Goal: Entertainment & Leisure: Consume media (video, audio)

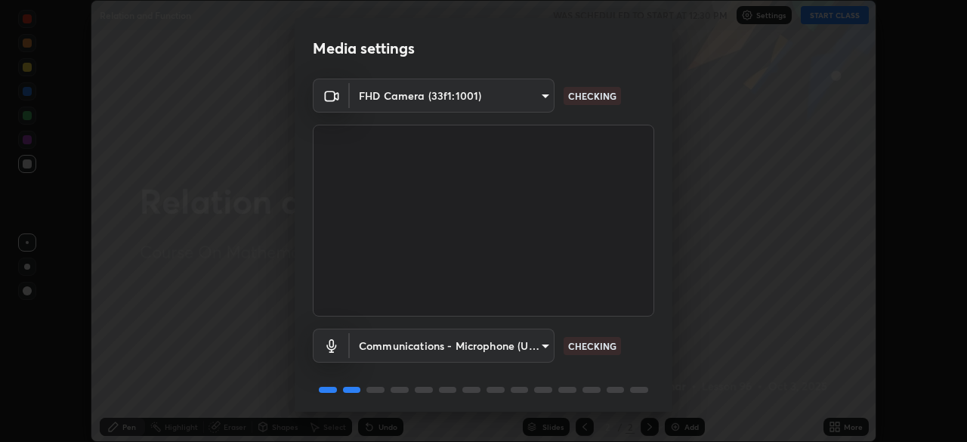
scroll to position [54, 0]
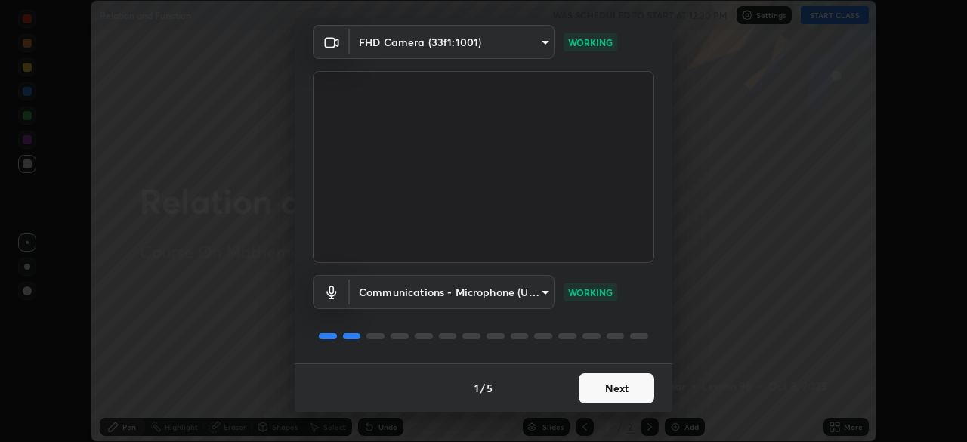
click at [606, 390] on button "Next" at bounding box center [616, 388] width 76 height 30
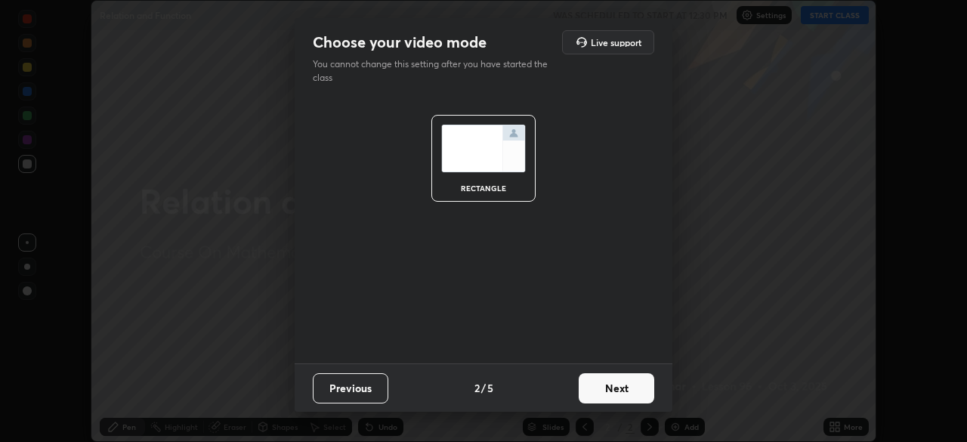
click at [612, 388] on button "Next" at bounding box center [616, 388] width 76 height 30
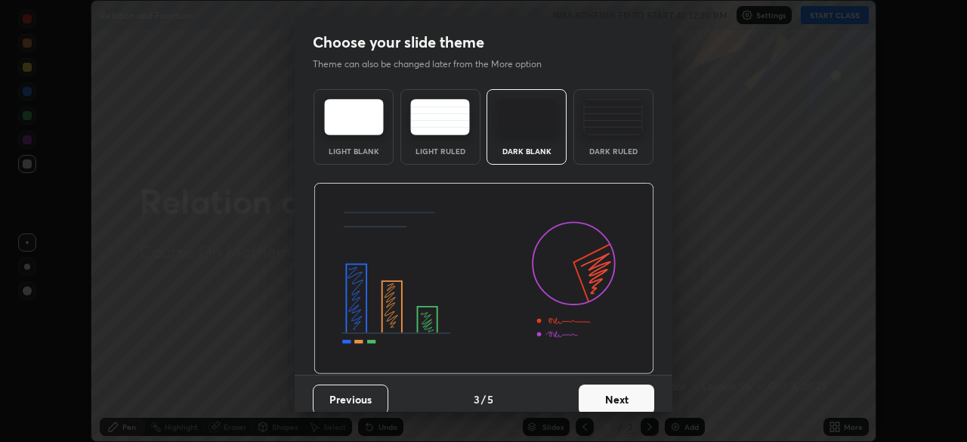
click at [615, 396] on button "Next" at bounding box center [616, 399] width 76 height 30
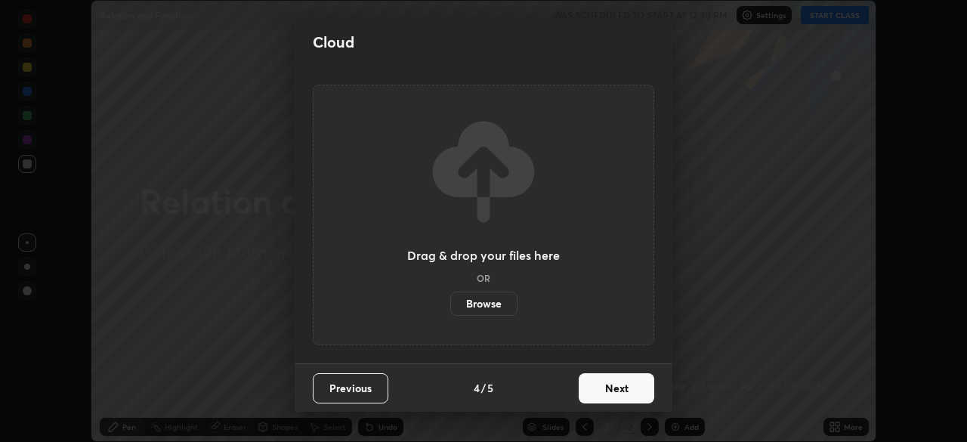
click at [612, 390] on button "Next" at bounding box center [616, 388] width 76 height 30
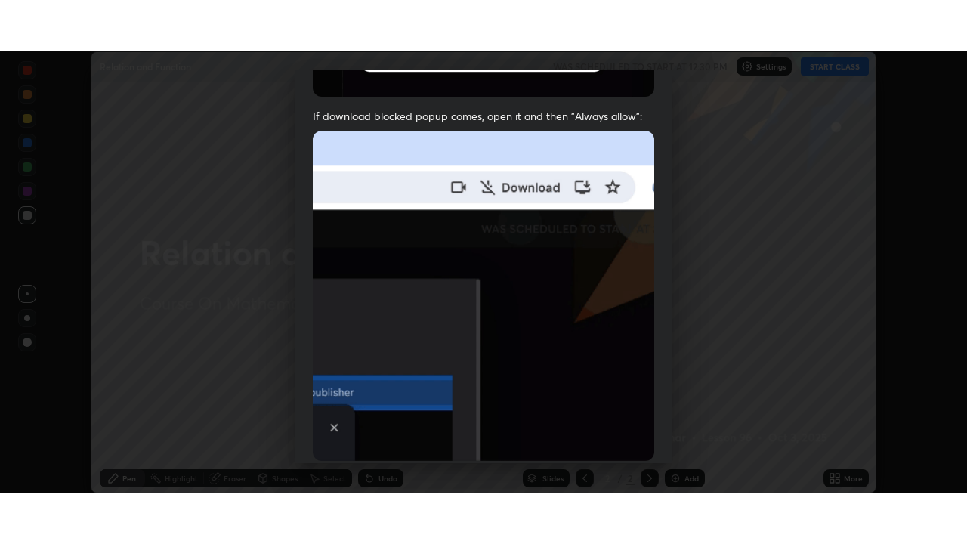
scroll to position [362, 0]
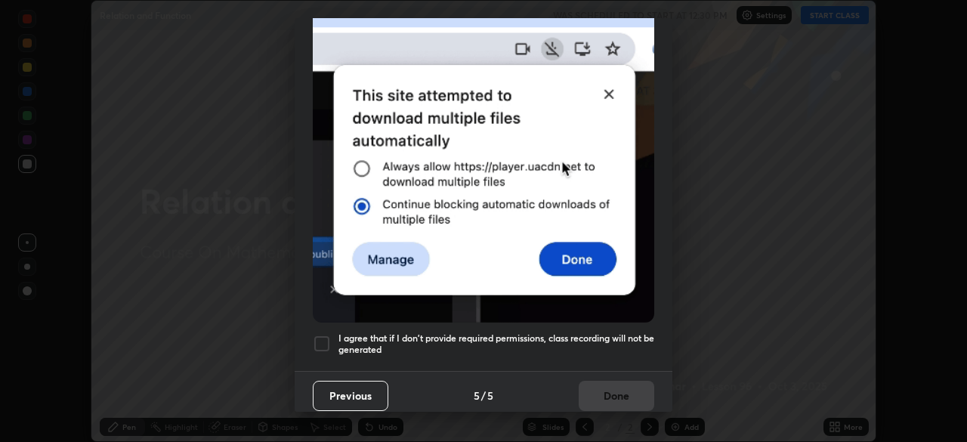
click at [322, 338] on div at bounding box center [322, 344] width 18 height 18
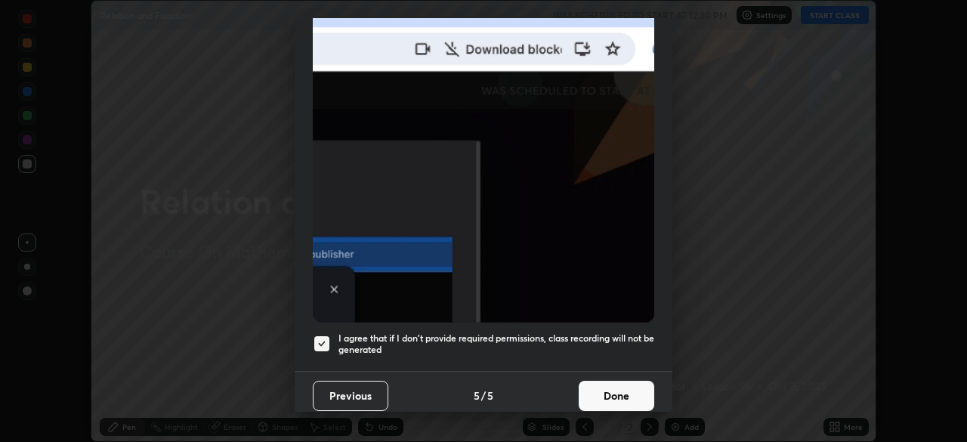
click at [612, 390] on button "Done" at bounding box center [616, 396] width 76 height 30
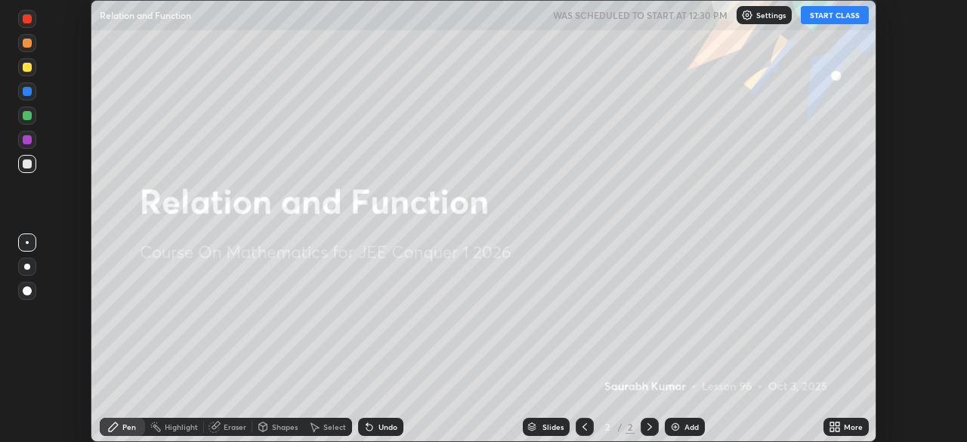
click at [837, 429] on icon at bounding box center [837, 429] width 4 height 4
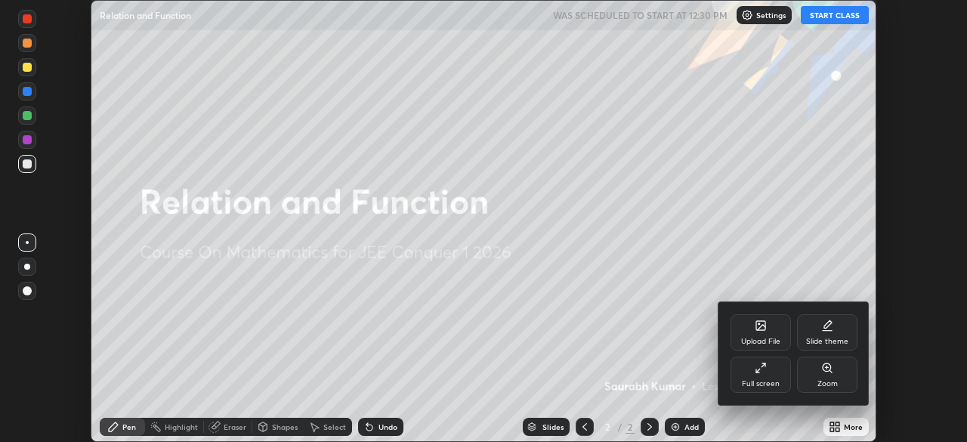
click at [765, 368] on icon at bounding box center [760, 368] width 12 height 12
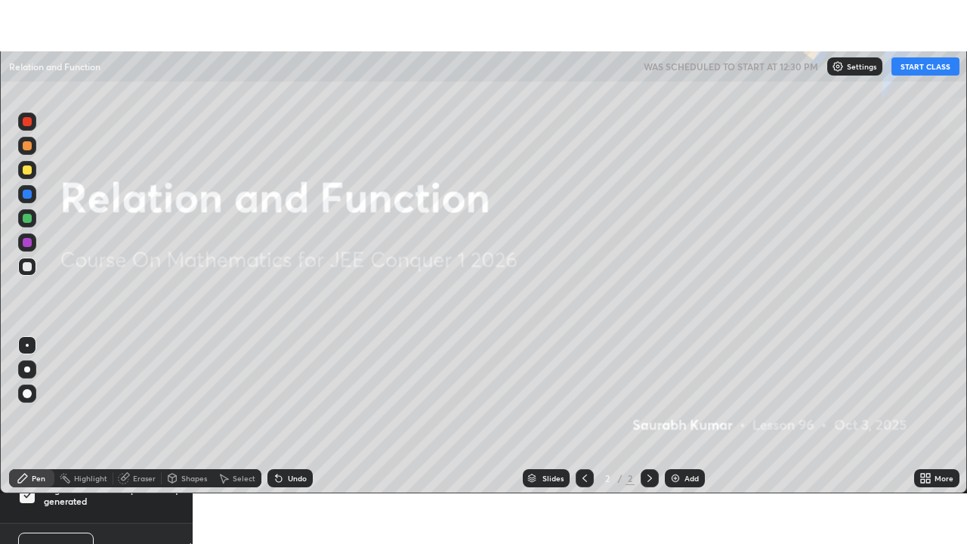
scroll to position [544, 967]
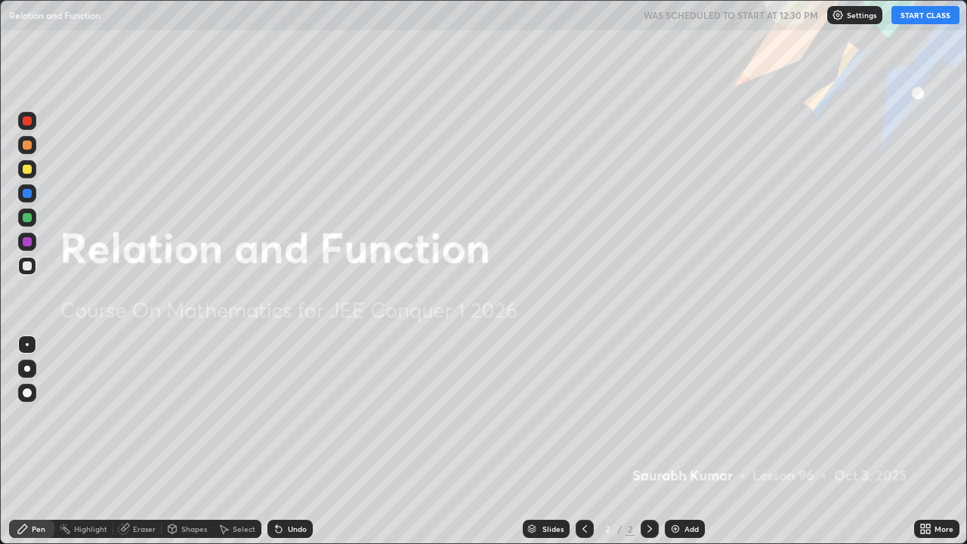
click at [920, 20] on button "START CLASS" at bounding box center [925, 15] width 68 height 18
click at [674, 441] on img at bounding box center [675, 529] width 12 height 12
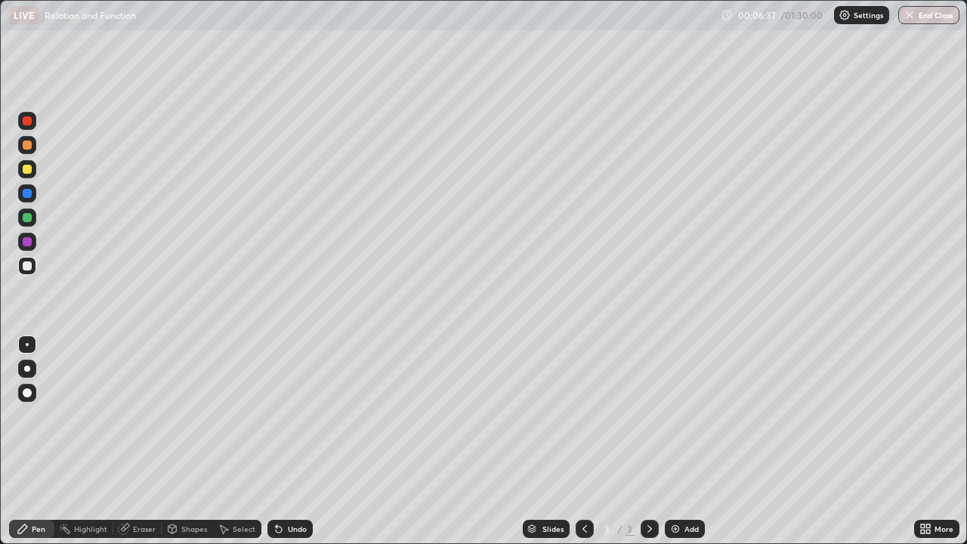
click at [677, 441] on img at bounding box center [675, 529] width 12 height 12
click at [148, 441] on div "Eraser" at bounding box center [144, 529] width 23 height 8
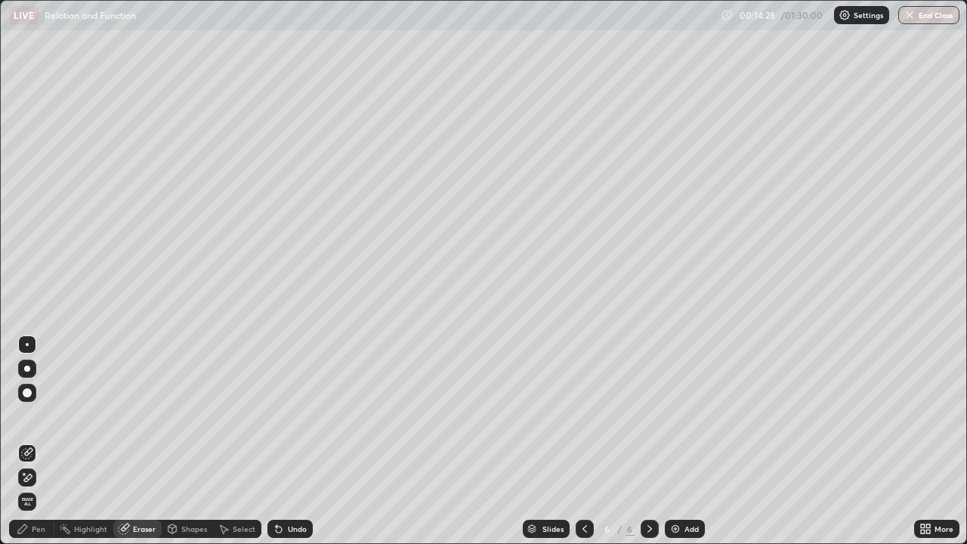
click at [30, 393] on div at bounding box center [27, 392] width 9 height 9
click at [38, 441] on div "Pen" at bounding box center [31, 529] width 45 height 18
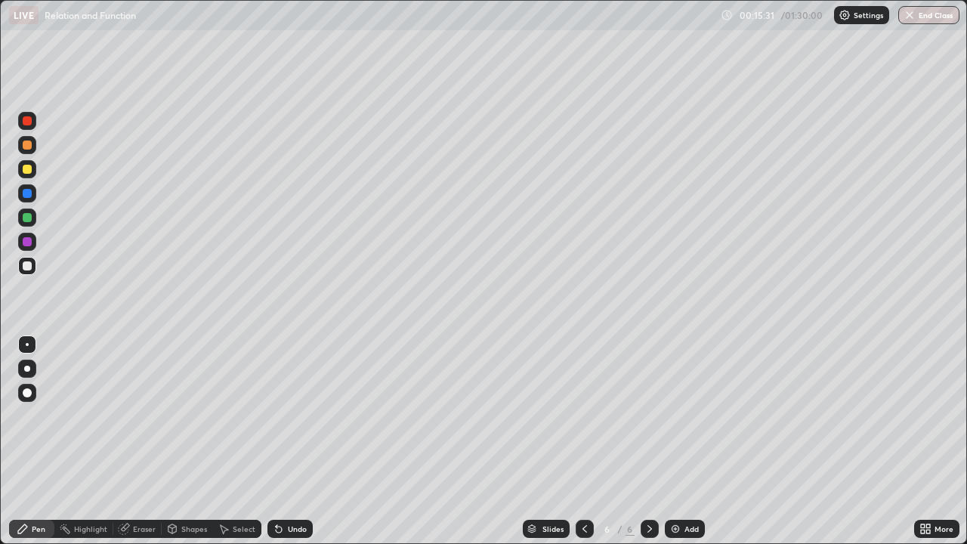
click at [139, 441] on div "Eraser" at bounding box center [144, 529] width 23 height 8
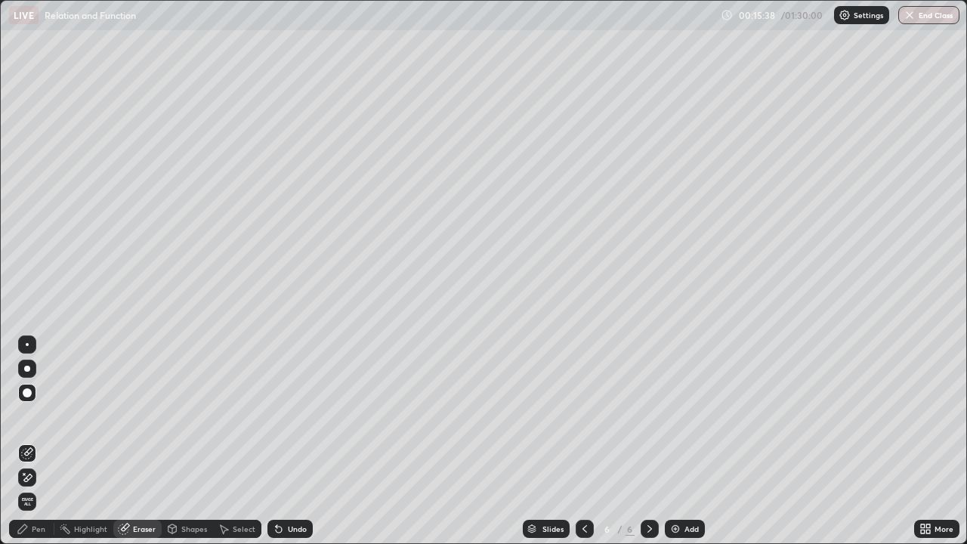
click at [32, 441] on div "Pen" at bounding box center [31, 529] width 45 height 18
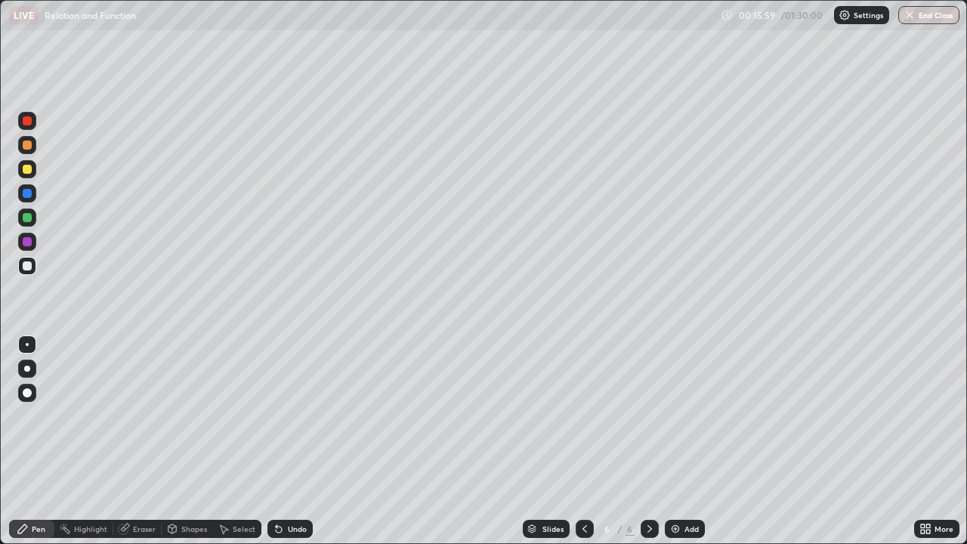
click at [146, 441] on div "Eraser" at bounding box center [137, 529] width 48 height 18
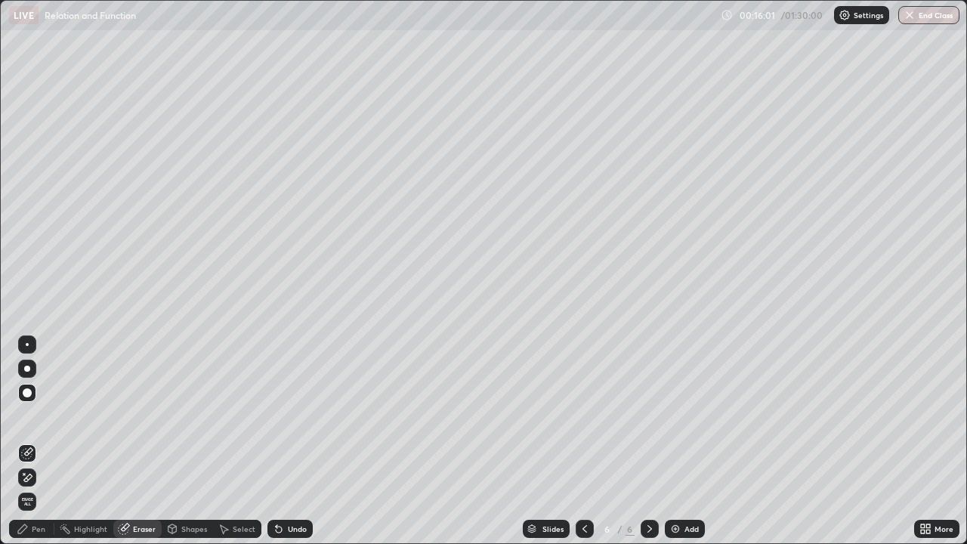
click at [42, 441] on div "Pen" at bounding box center [39, 529] width 14 height 8
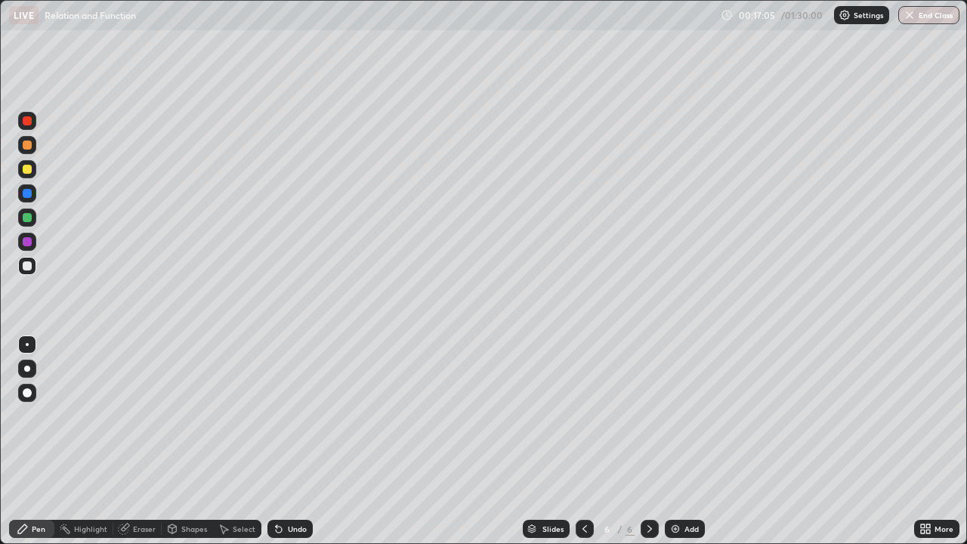
click at [138, 441] on div "Eraser" at bounding box center [144, 529] width 23 height 8
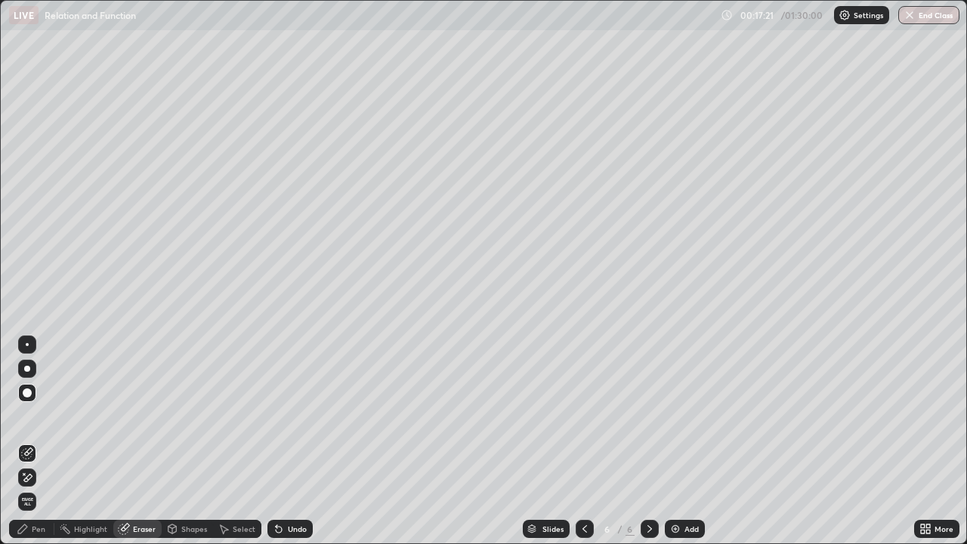
click at [679, 441] on img at bounding box center [675, 529] width 12 height 12
click at [585, 441] on icon at bounding box center [584, 529] width 12 height 12
click at [41, 441] on div "Pen" at bounding box center [39, 529] width 14 height 8
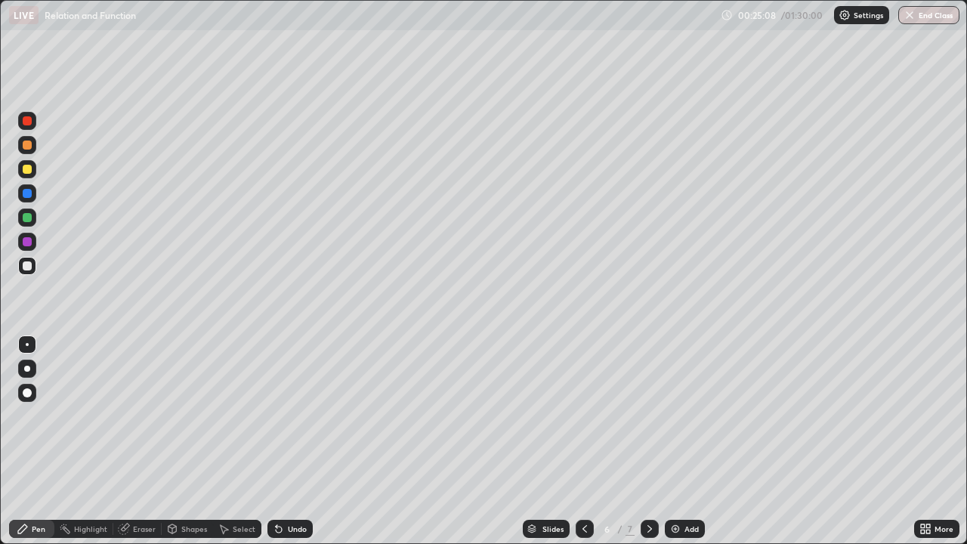
click at [646, 441] on icon at bounding box center [649, 529] width 12 height 12
click at [678, 441] on img at bounding box center [675, 529] width 12 height 12
click at [676, 441] on img at bounding box center [675, 529] width 12 height 12
click at [151, 441] on div "Eraser" at bounding box center [144, 529] width 23 height 8
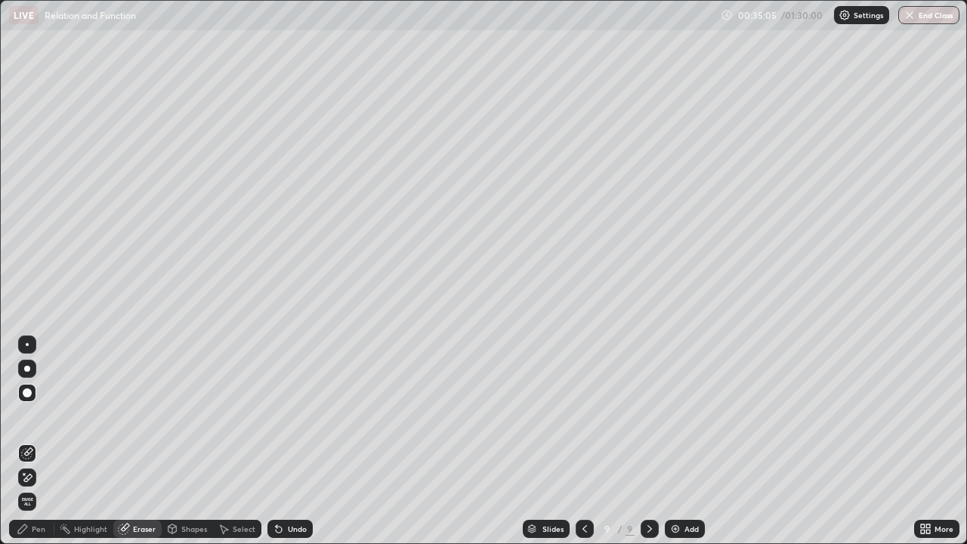
click at [676, 441] on img at bounding box center [675, 529] width 12 height 12
click at [43, 441] on div "Pen" at bounding box center [39, 529] width 14 height 8
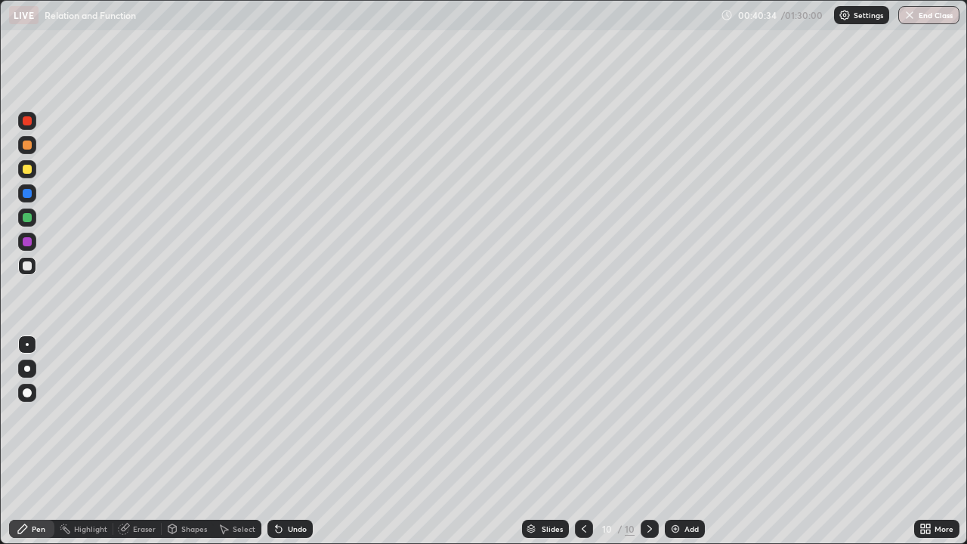
click at [676, 441] on img at bounding box center [675, 529] width 12 height 12
click at [33, 397] on div at bounding box center [27, 393] width 18 height 18
click at [27, 344] on div at bounding box center [27, 344] width 3 height 3
click at [142, 441] on div "Eraser" at bounding box center [137, 529] width 48 height 18
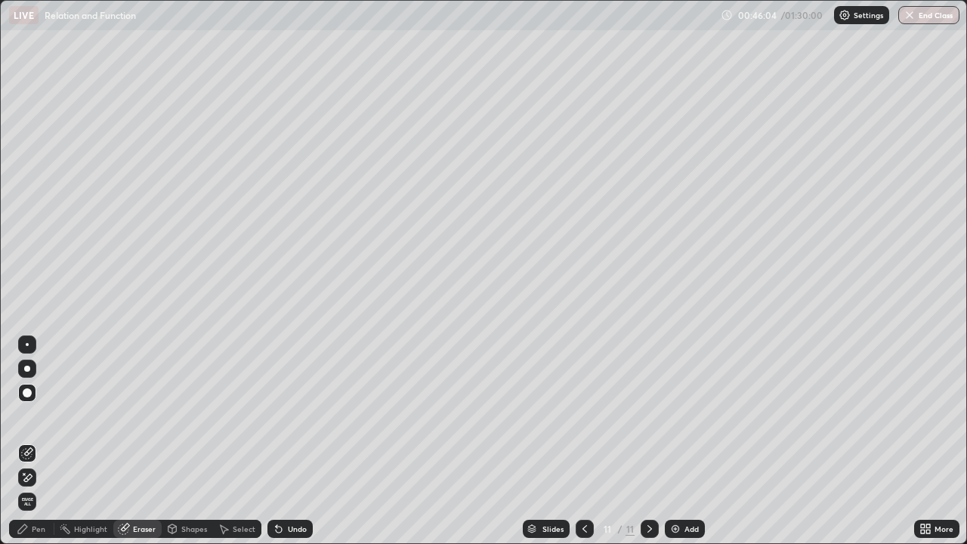
click at [42, 441] on div "Pen" at bounding box center [31, 529] width 45 height 18
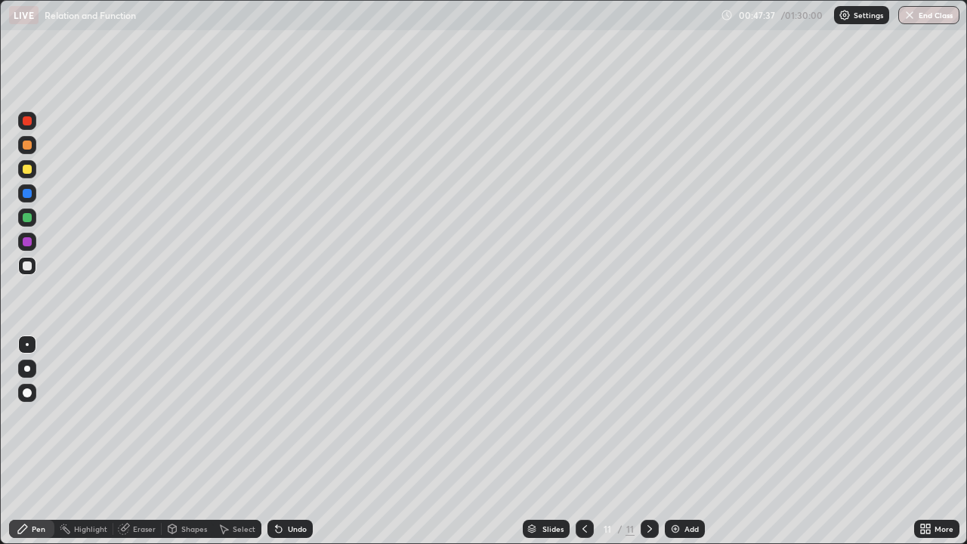
click at [281, 441] on icon at bounding box center [279, 529] width 12 height 12
click at [288, 441] on div "Undo" at bounding box center [297, 529] width 19 height 8
click at [279, 441] on icon at bounding box center [279, 529] width 6 height 6
click at [674, 441] on img at bounding box center [675, 529] width 12 height 12
click at [281, 441] on icon at bounding box center [279, 529] width 12 height 12
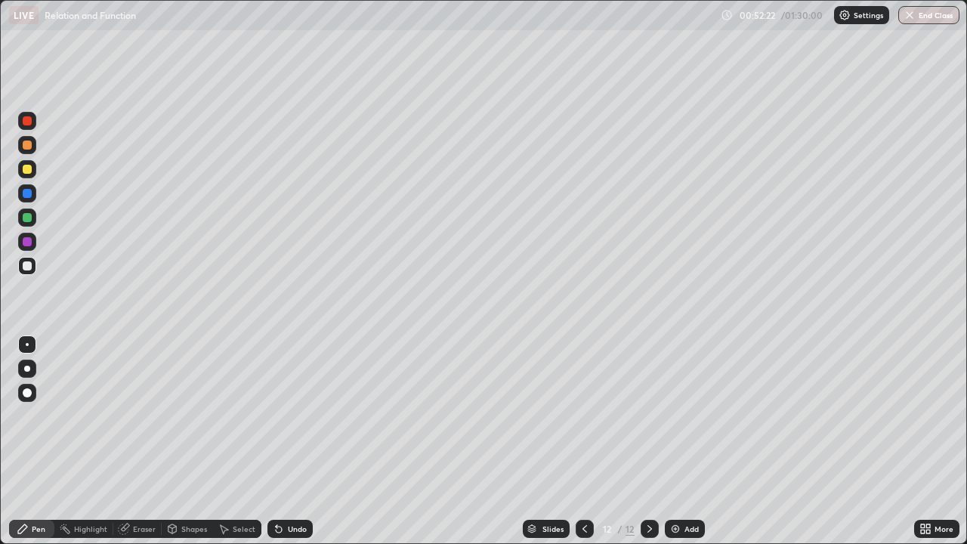
click at [677, 441] on img at bounding box center [675, 529] width 12 height 12
click at [674, 441] on img at bounding box center [675, 529] width 12 height 12
click at [143, 441] on div "Eraser" at bounding box center [144, 529] width 23 height 8
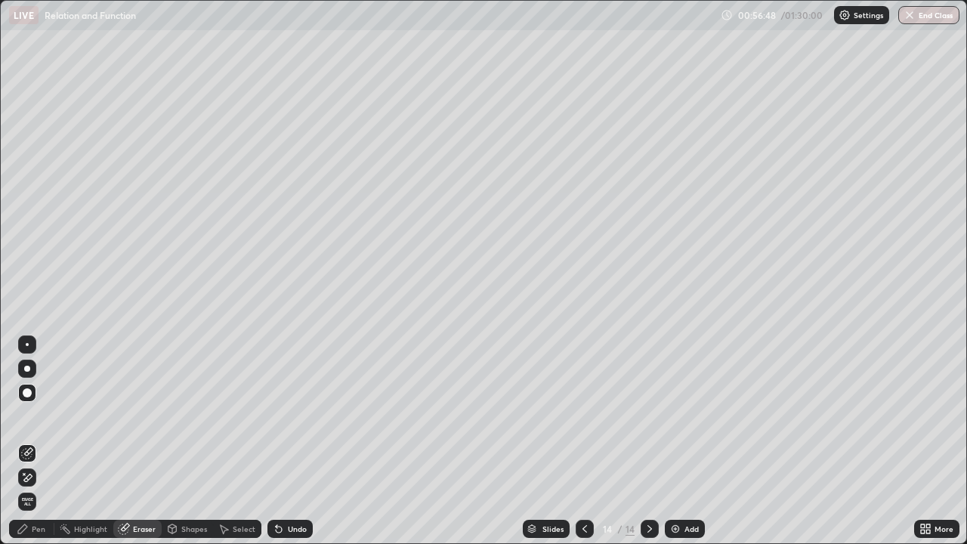
click at [29, 441] on icon at bounding box center [23, 529] width 12 height 12
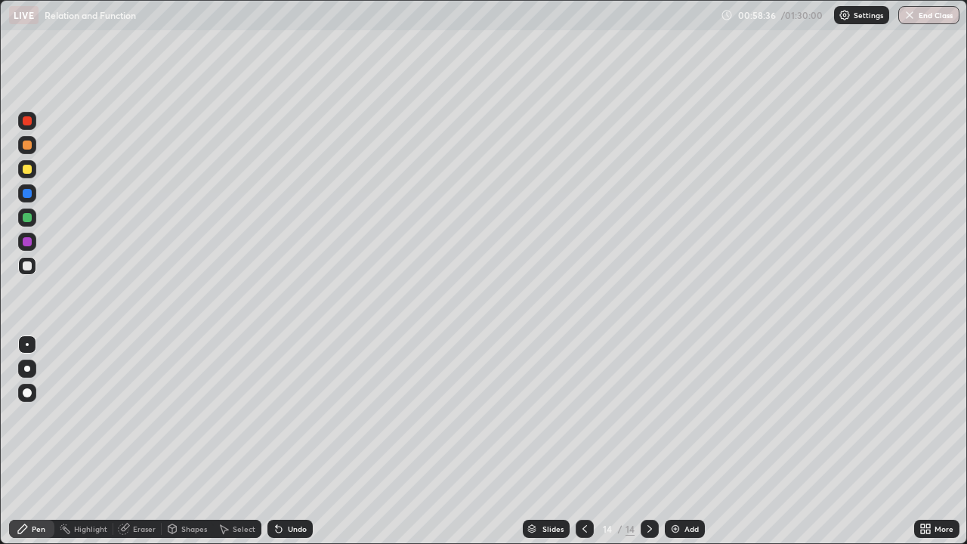
click at [670, 441] on img at bounding box center [675, 529] width 12 height 12
click at [671, 441] on img at bounding box center [675, 529] width 12 height 12
click at [140, 441] on div "Eraser" at bounding box center [137, 529] width 48 height 18
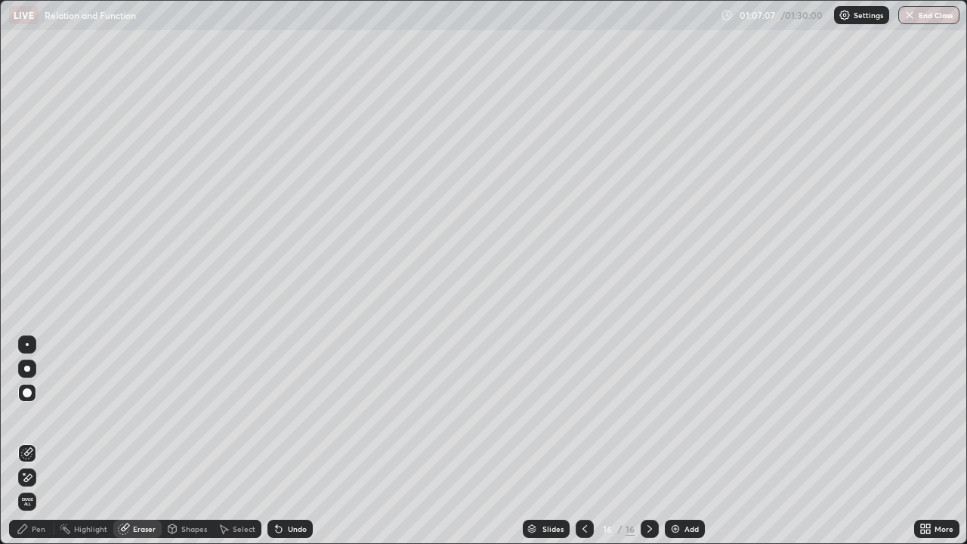
click at [47, 441] on div "Pen" at bounding box center [31, 529] width 45 height 18
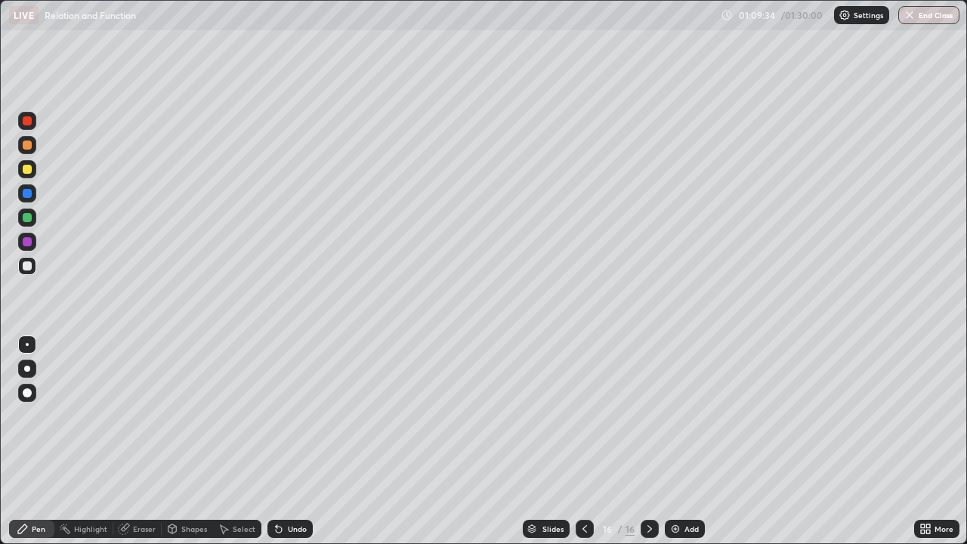
click at [137, 441] on div "Eraser" at bounding box center [144, 529] width 23 height 8
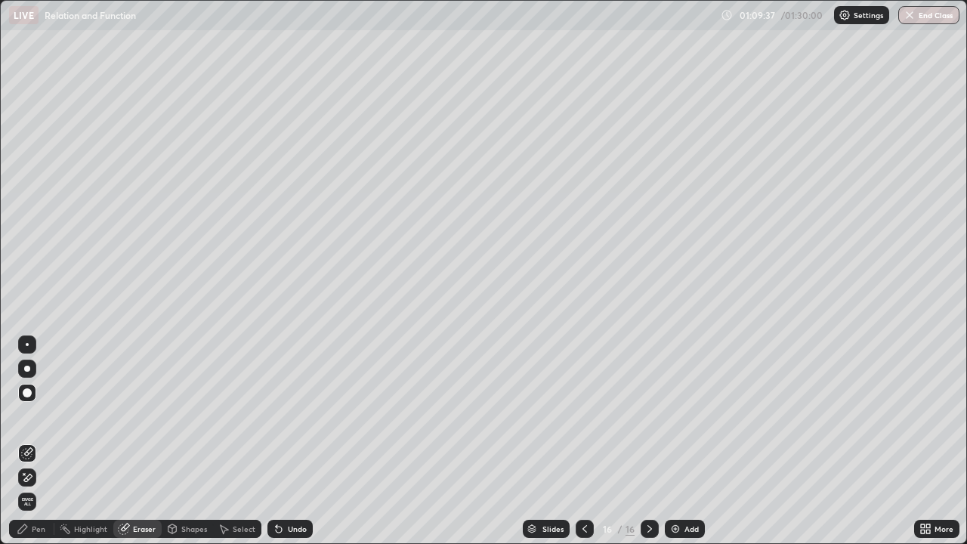
click at [48, 441] on div "Pen" at bounding box center [31, 529] width 45 height 18
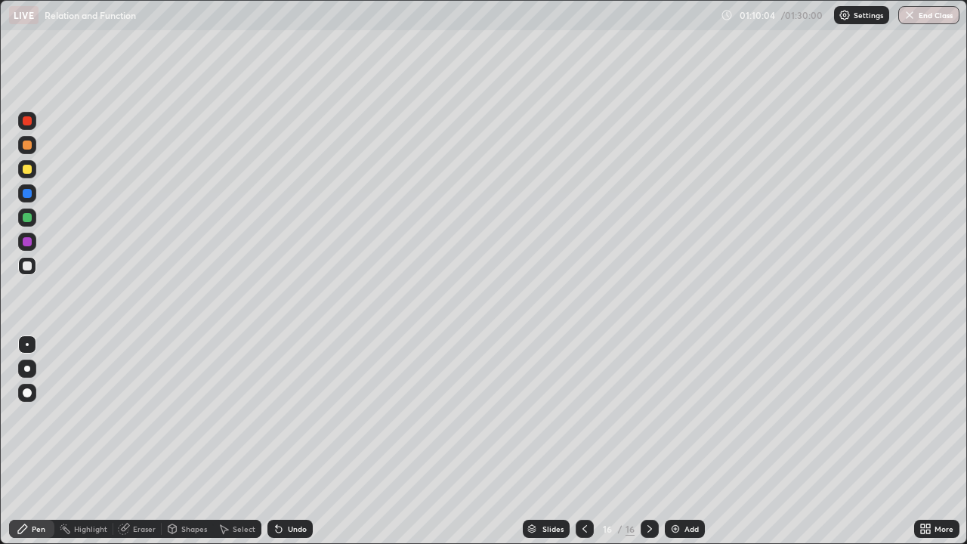
click at [679, 441] on img at bounding box center [675, 529] width 12 height 12
click at [276, 441] on icon at bounding box center [279, 529] width 6 height 6
click at [679, 441] on img at bounding box center [675, 529] width 12 height 12
click at [913, 15] on img "button" at bounding box center [909, 15] width 12 height 12
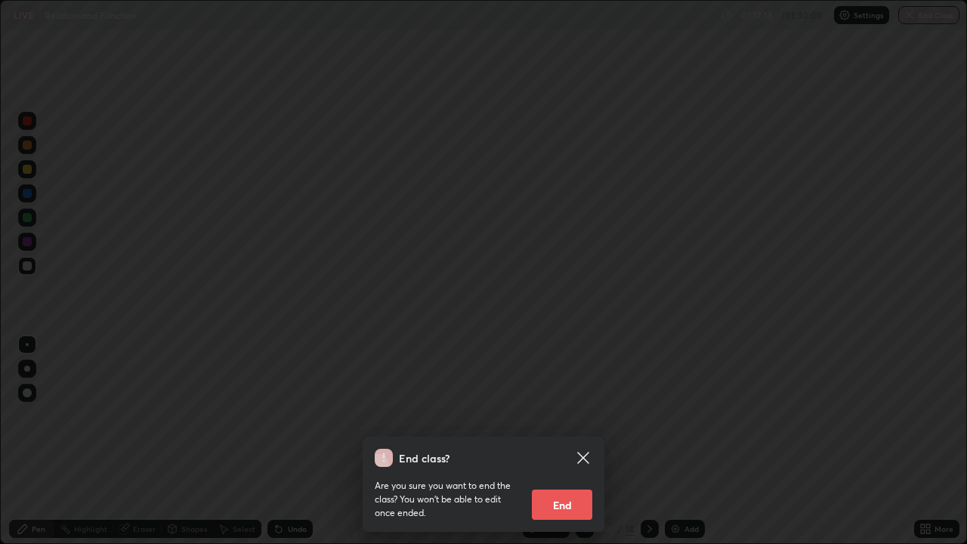
click at [573, 441] on button "End" at bounding box center [562, 504] width 60 height 30
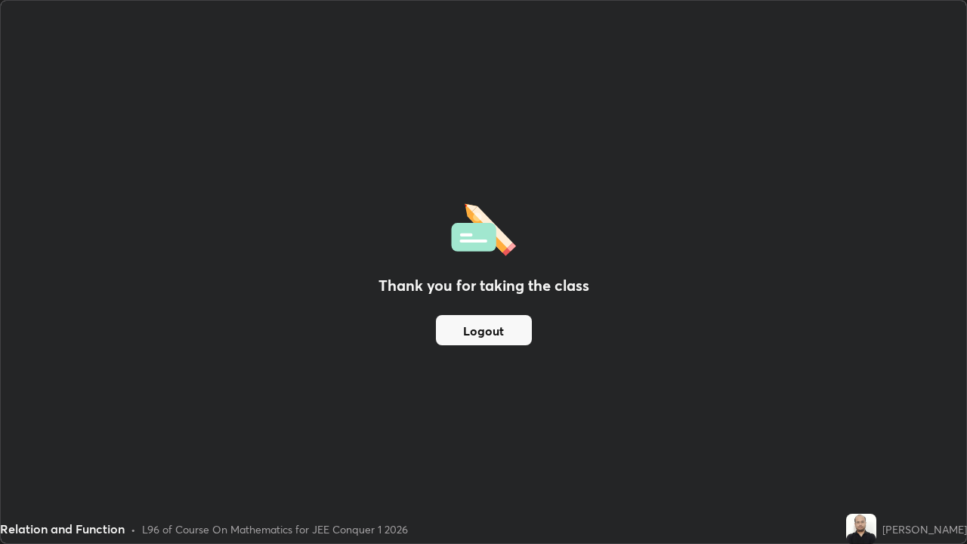
click at [487, 329] on button "Logout" at bounding box center [484, 330] width 96 height 30
click at [483, 333] on button "Logout" at bounding box center [484, 330] width 96 height 30
click at [471, 338] on button "Logout" at bounding box center [484, 330] width 96 height 30
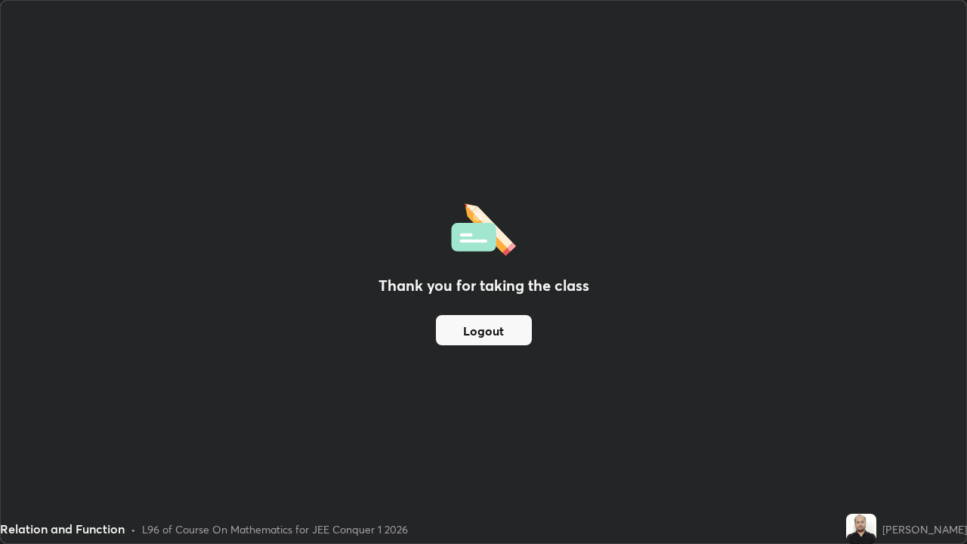
click at [463, 335] on button "Logout" at bounding box center [484, 330] width 96 height 30
click at [488, 324] on button "Logout" at bounding box center [484, 330] width 96 height 30
click at [489, 335] on button "Logout" at bounding box center [484, 330] width 96 height 30
click at [489, 327] on button "Logout" at bounding box center [484, 330] width 96 height 30
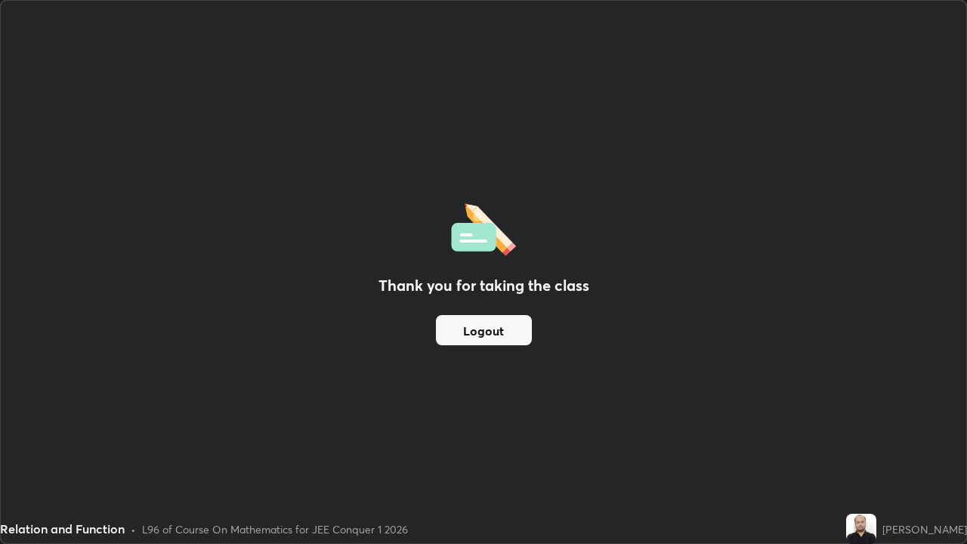
click at [943, 161] on div "Thank you for taking the class Logout" at bounding box center [483, 272] width 965 height 542
click at [945, 163] on div "Thank you for taking the class Logout" at bounding box center [483, 272] width 965 height 542
click at [881, 372] on div "Thank you for taking the class Logout" at bounding box center [483, 272] width 965 height 542
click at [877, 378] on div "Thank you for taking the class Logout" at bounding box center [483, 272] width 965 height 542
click at [489, 324] on button "Logout" at bounding box center [484, 330] width 96 height 30
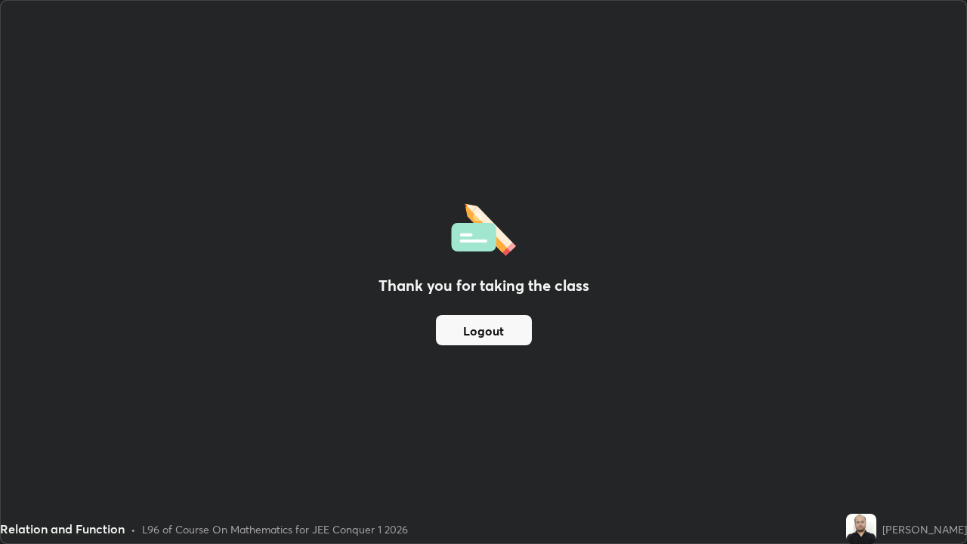
click at [489, 328] on button "Logout" at bounding box center [484, 330] width 96 height 30
click at [483, 325] on button "Logout" at bounding box center [484, 330] width 96 height 30
click at [552, 331] on div "Thank you for taking the class Logout" at bounding box center [483, 272] width 965 height 542
click at [590, 328] on div "Thank you for taking the class Logout" at bounding box center [483, 272] width 965 height 542
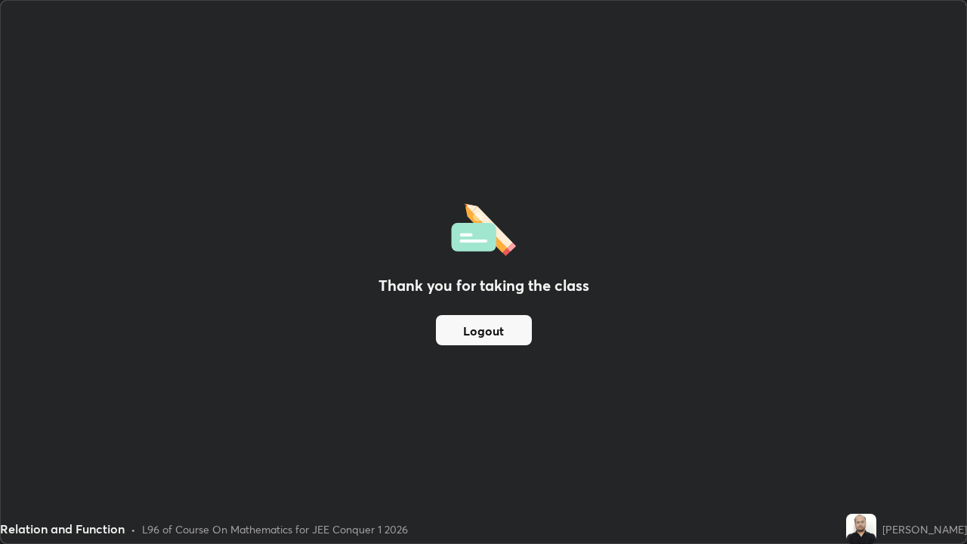
click at [489, 339] on button "Logout" at bounding box center [484, 330] width 96 height 30
click at [496, 334] on button "Logout" at bounding box center [484, 330] width 96 height 30
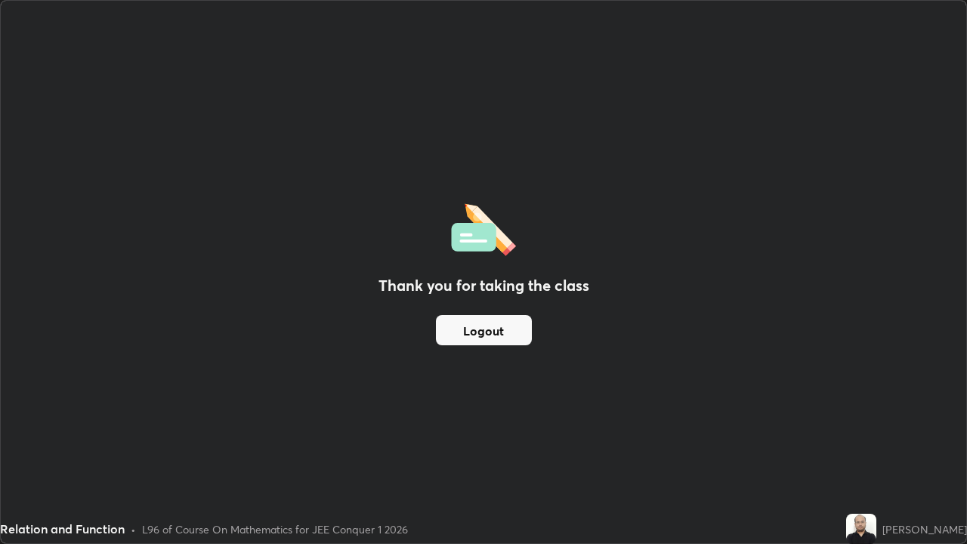
click at [495, 329] on button "Logout" at bounding box center [484, 330] width 96 height 30
click at [488, 332] on button "Logout" at bounding box center [484, 330] width 96 height 30
click at [483, 334] on button "Logout" at bounding box center [484, 330] width 96 height 30
click at [491, 338] on button "Logout" at bounding box center [484, 330] width 96 height 30
click at [492, 341] on button "Logout" at bounding box center [484, 330] width 96 height 30
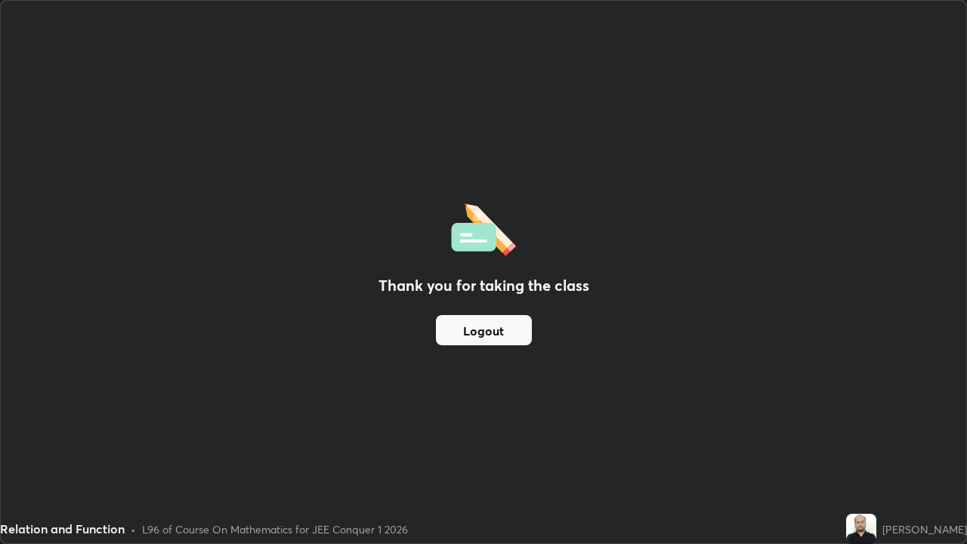
click at [66, 441] on div "Relation and Function" at bounding box center [62, 529] width 125 height 18
